Goal: Task Accomplishment & Management: Manage account settings

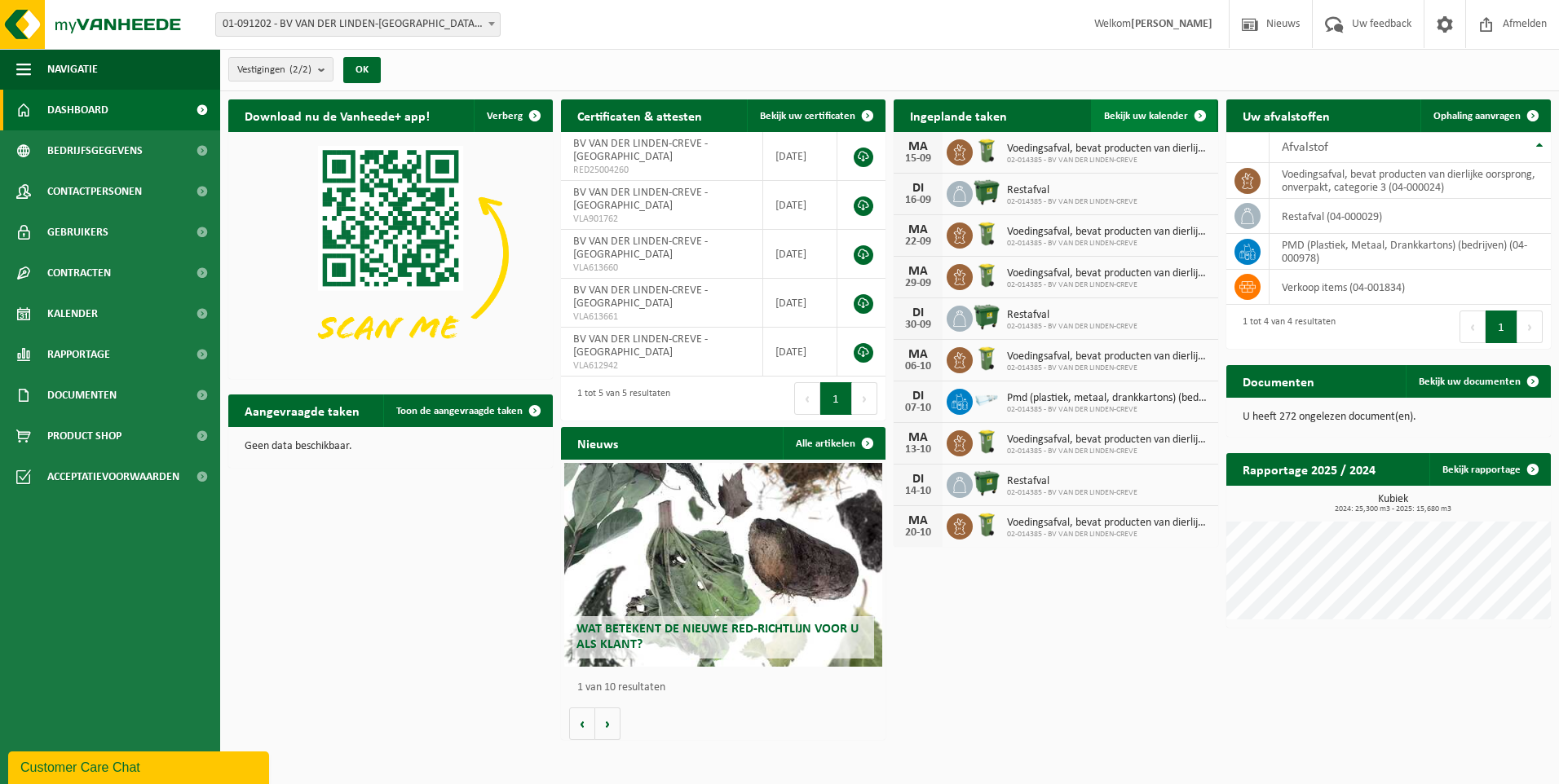
click at [1160, 115] on span "Bekijk uw kalender" at bounding box center [1145, 115] width 84 height 10
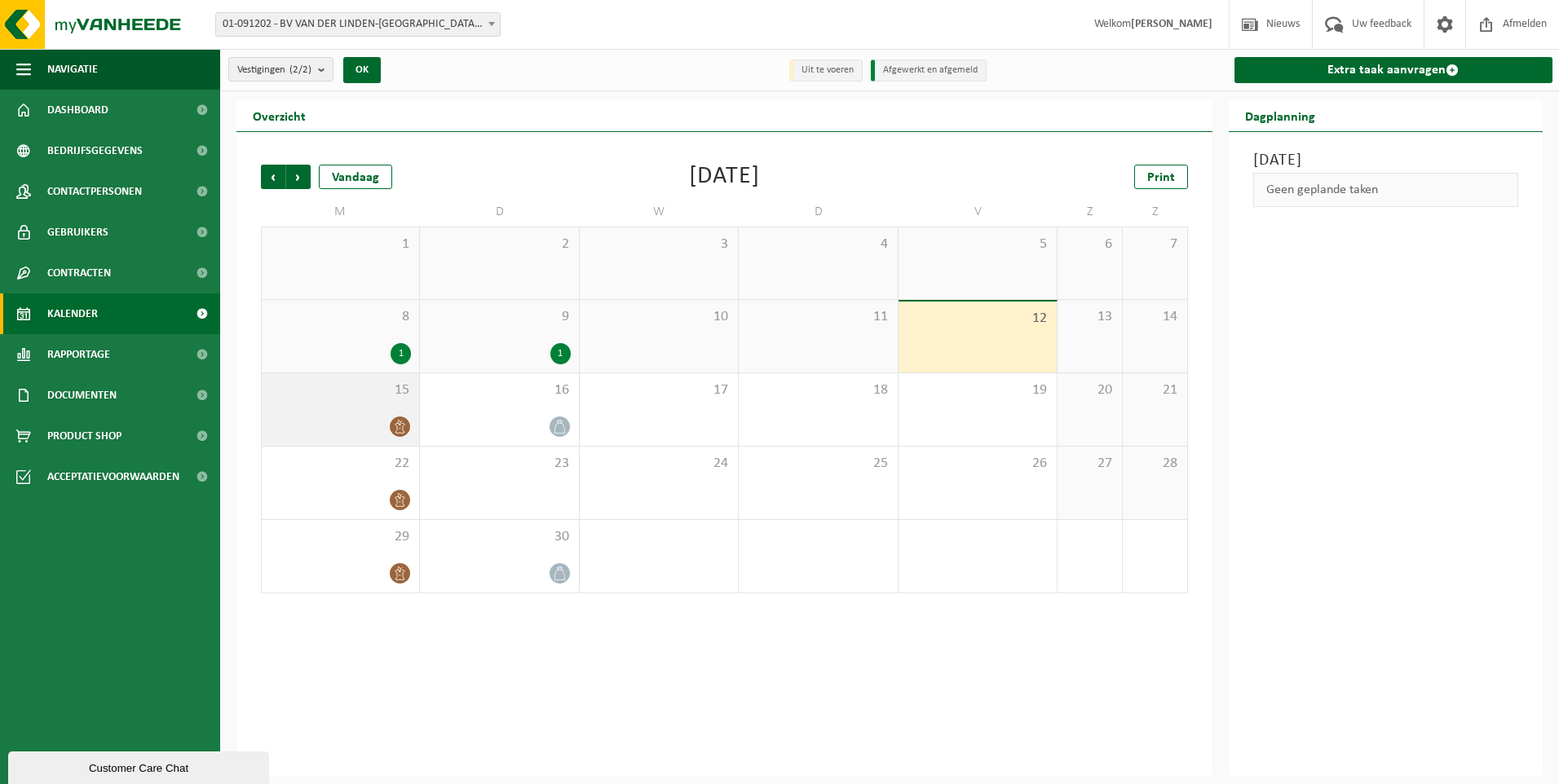
click at [408, 410] on div "15" at bounding box center [340, 410] width 158 height 73
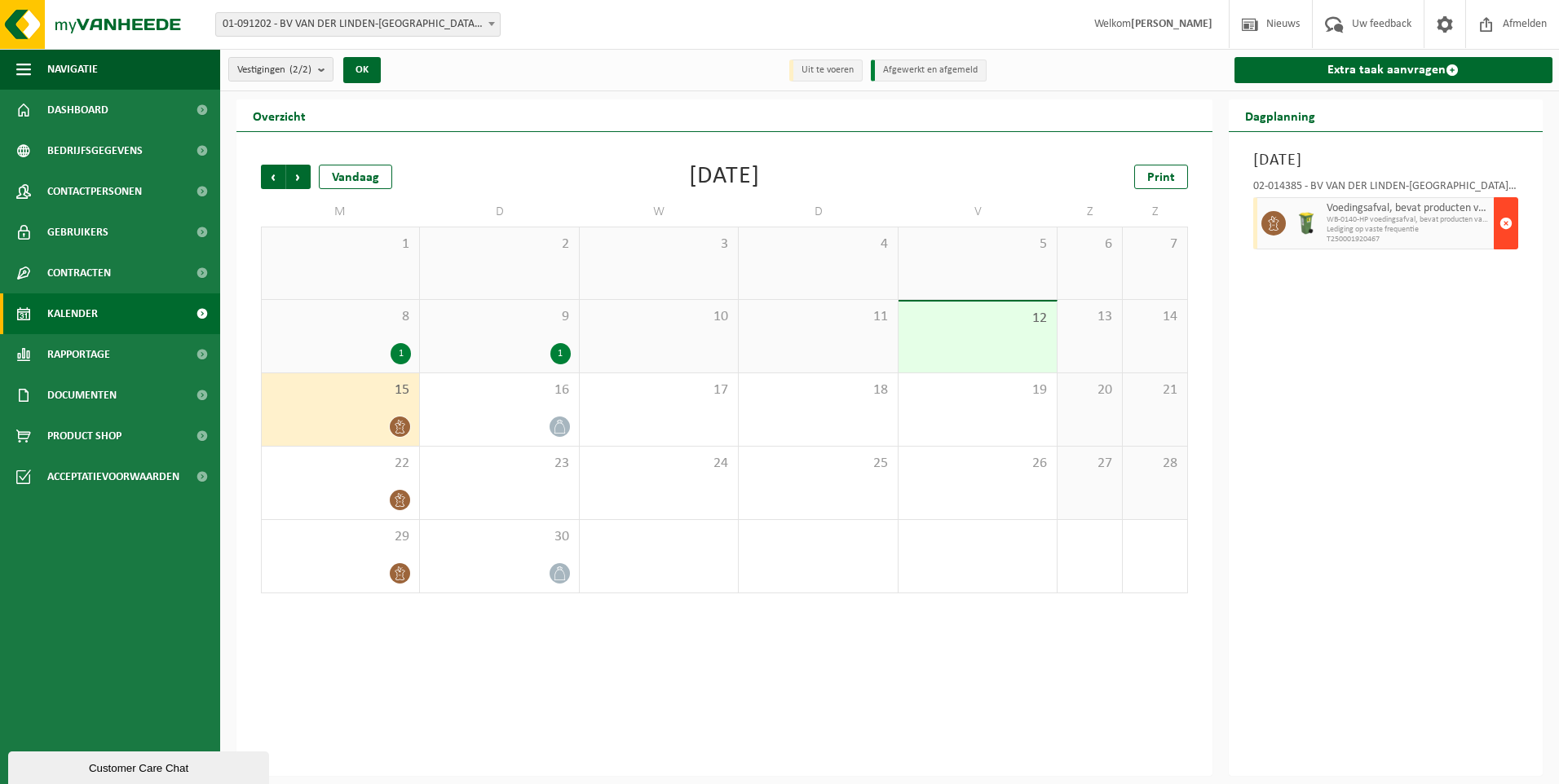
click at [1515, 225] on button "button" at bounding box center [1505, 223] width 25 height 53
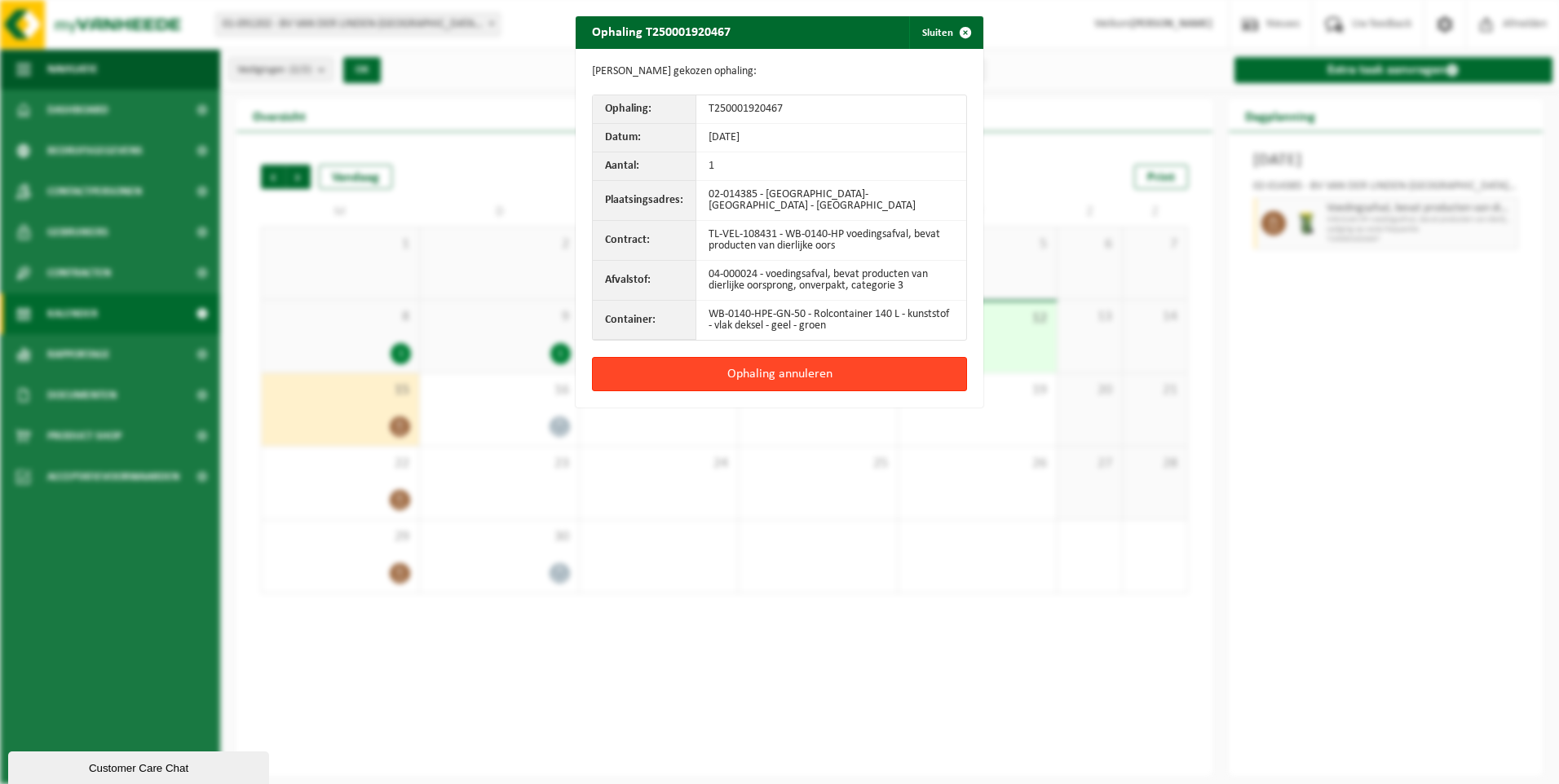
click at [805, 381] on button "Ophaling annuleren" at bounding box center [780, 374] width 375 height 34
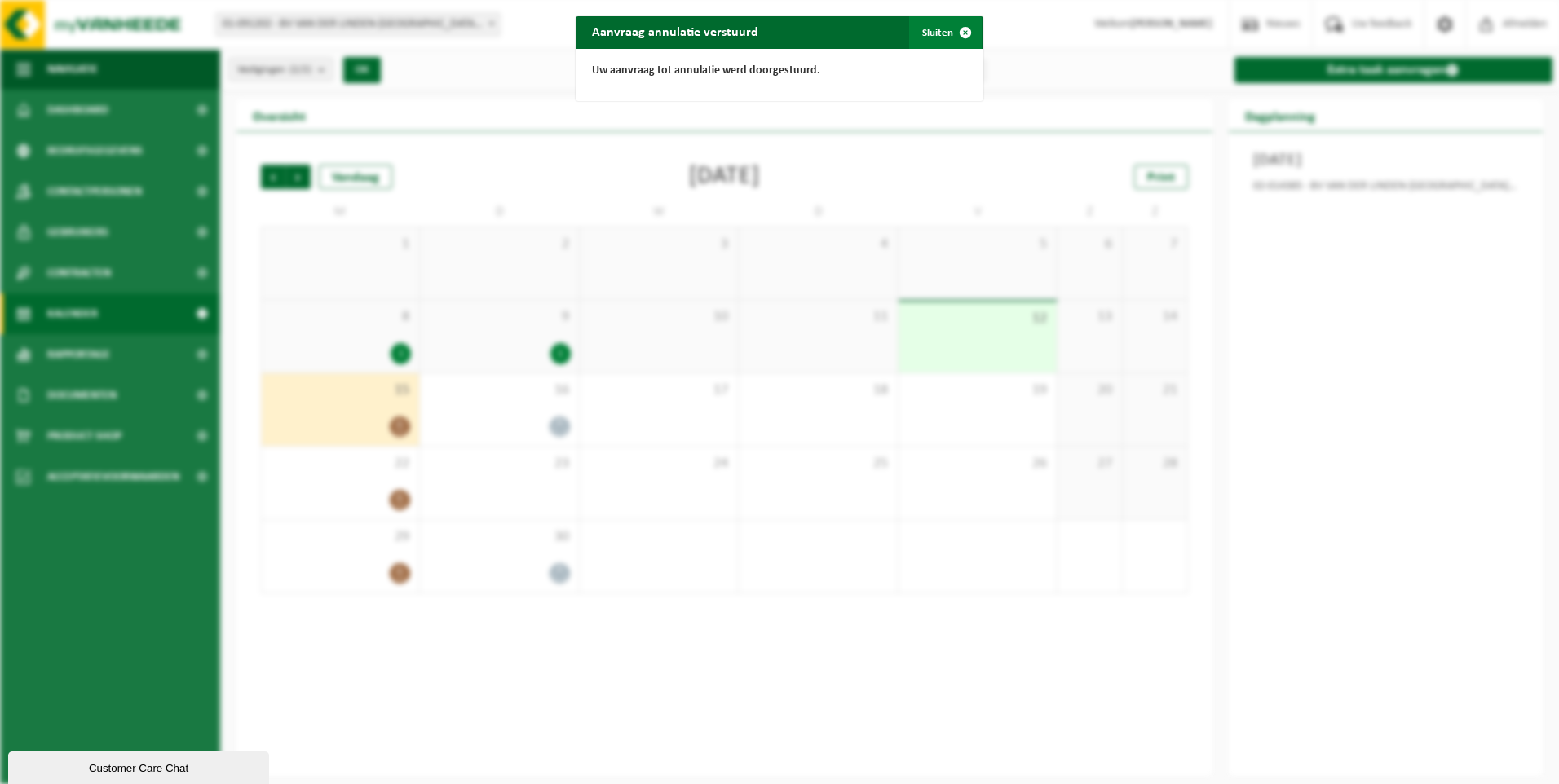
click at [956, 35] on span "button" at bounding box center [965, 32] width 32 height 32
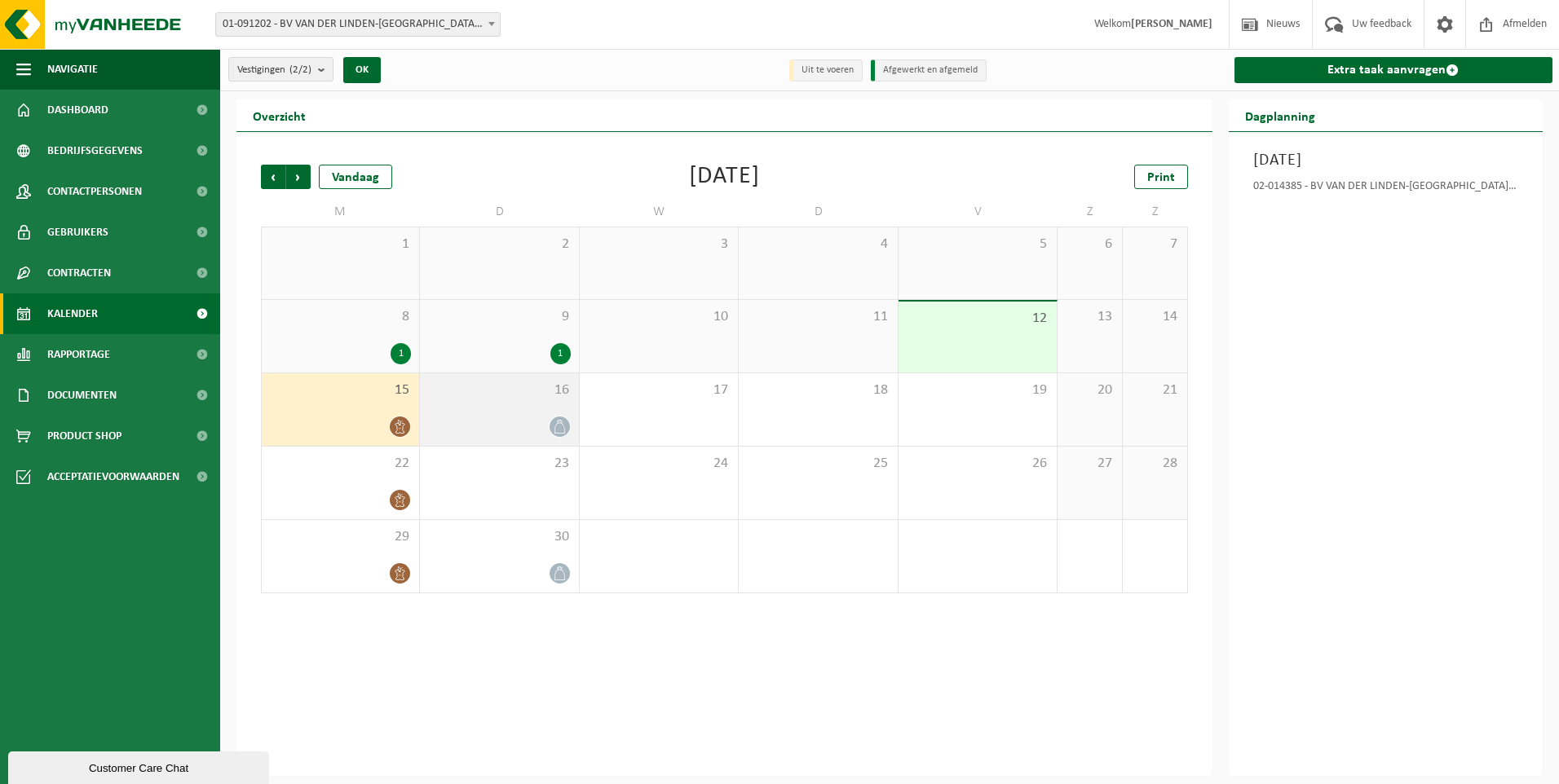
click at [544, 412] on div "16" at bounding box center [498, 410] width 158 height 73
